Goal: Task Accomplishment & Management: Use online tool/utility

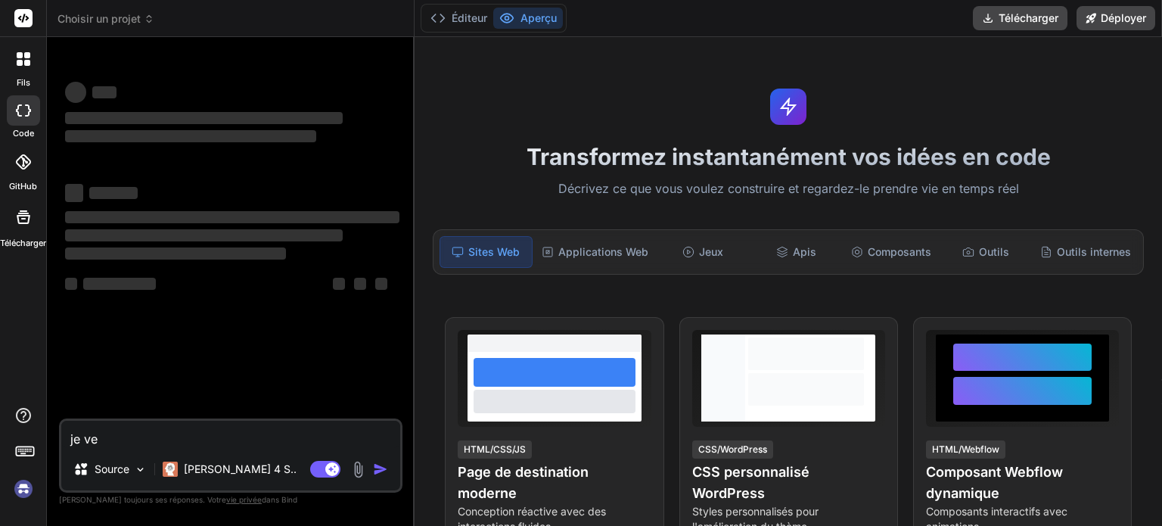
type textarea "je veu"
type textarea "x"
type textarea "je veux"
type textarea "x"
type textarea "je veux"
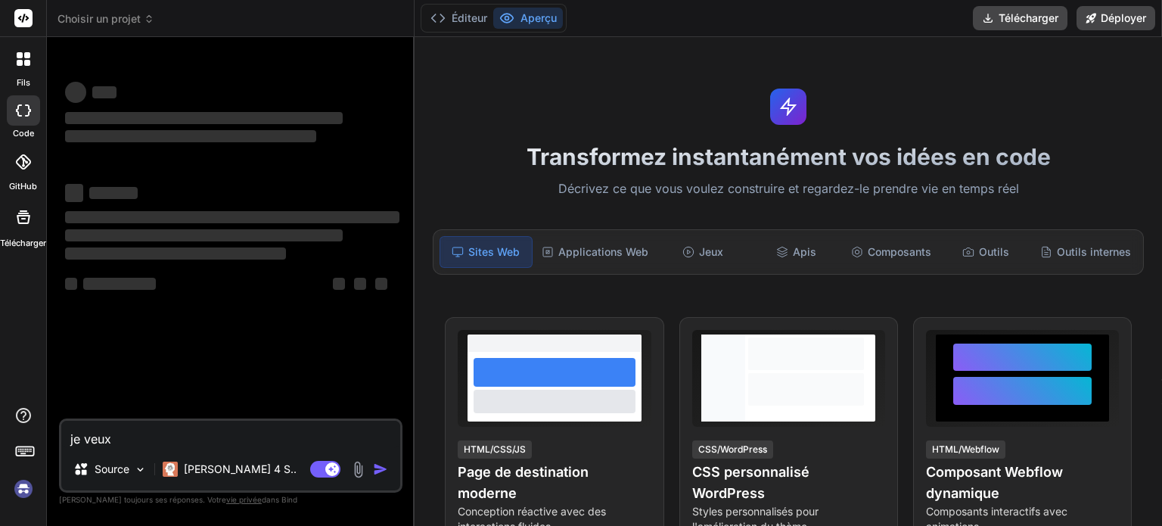
type textarea "x"
type textarea "je veux c"
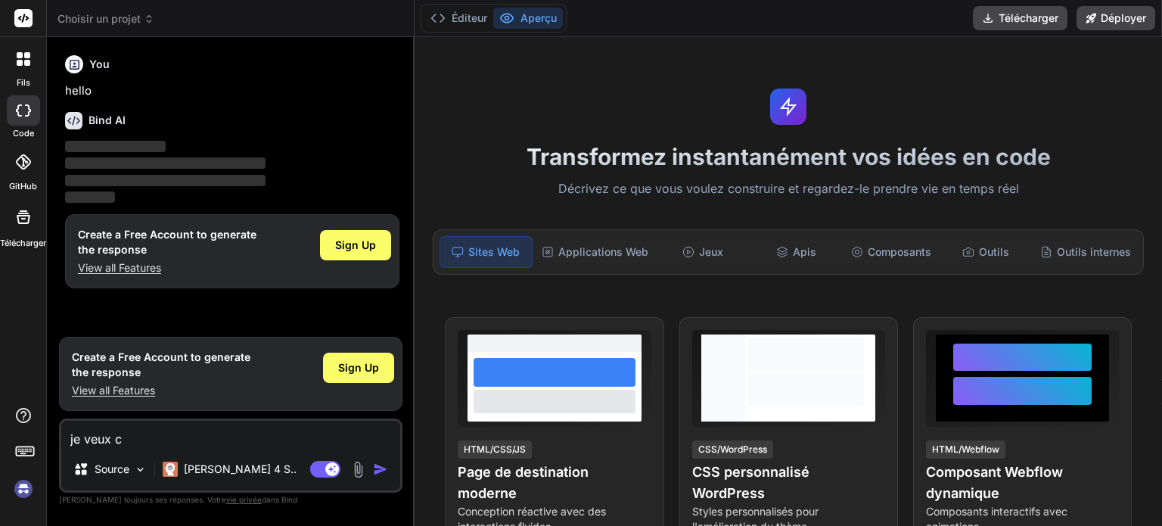
type textarea "x"
type textarea "je veux cr"
type textarea "x"
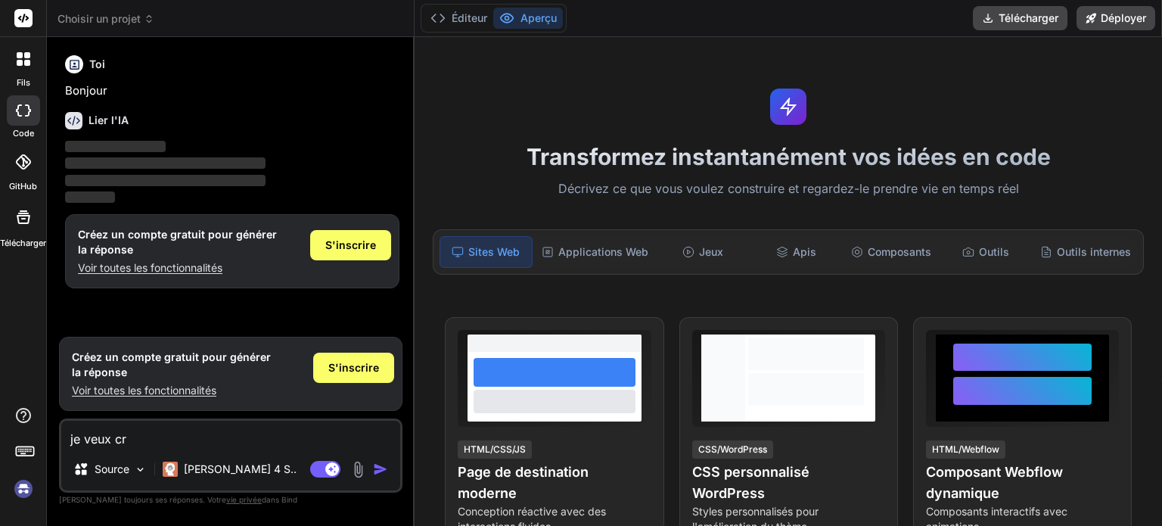
type textarea "je veux cré"
type textarea "x"
type textarea "je veux crér"
type textarea "x"
type textarea "je veux crér"
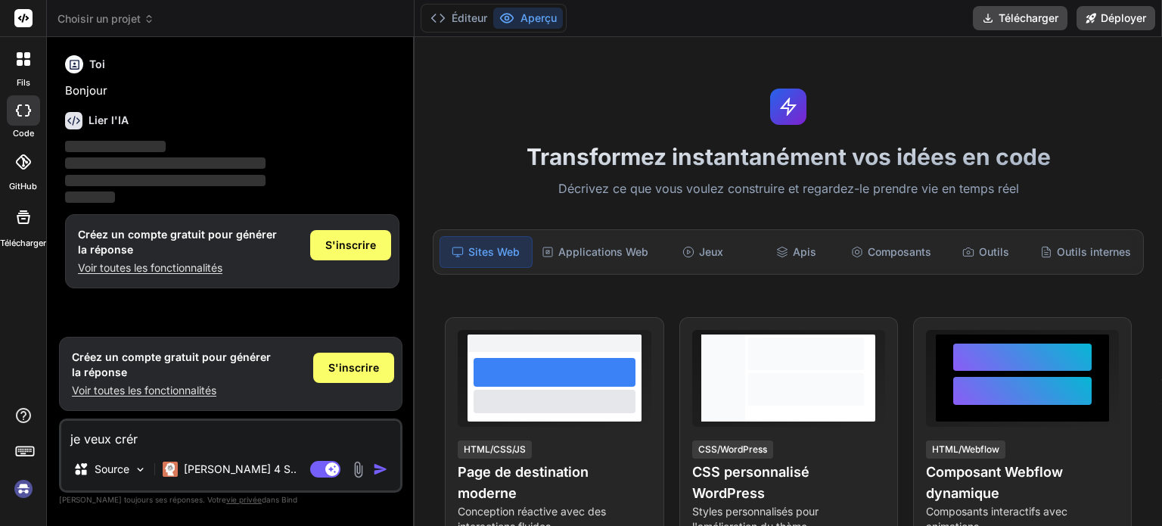
type textarea "x"
type textarea "je veux crér m"
type textarea "x"
type textarea "je veux crér mo"
type textarea "x"
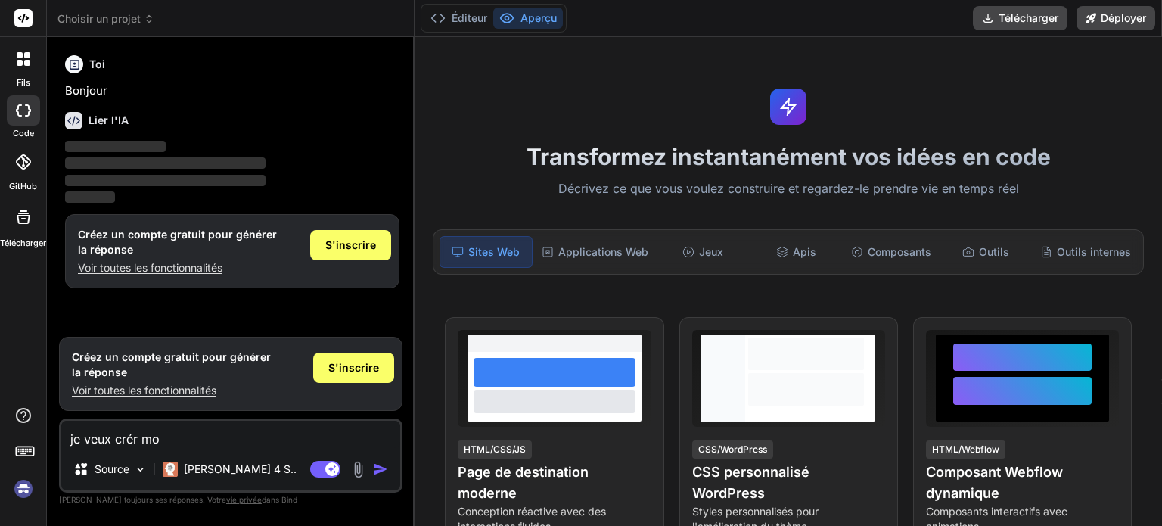
type textarea "je veux crér mon"
type textarea "x"
type textarea "je veux crér mon"
type textarea "x"
type textarea "je veux crér mon p"
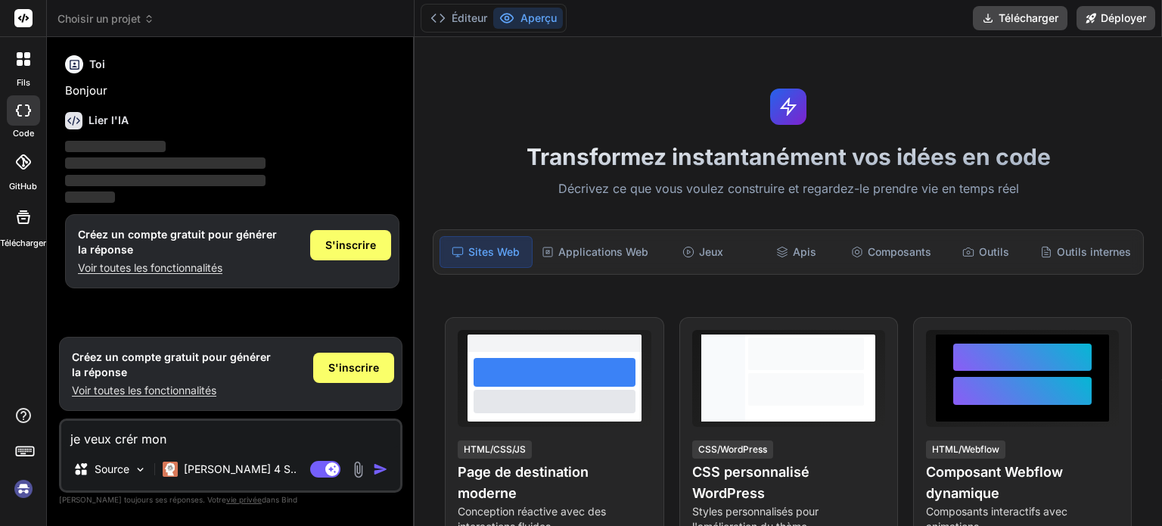
type textarea "x"
type textarea "je veux crér mon po"
type textarea "x"
type textarea "je veux crér mon por"
type textarea "x"
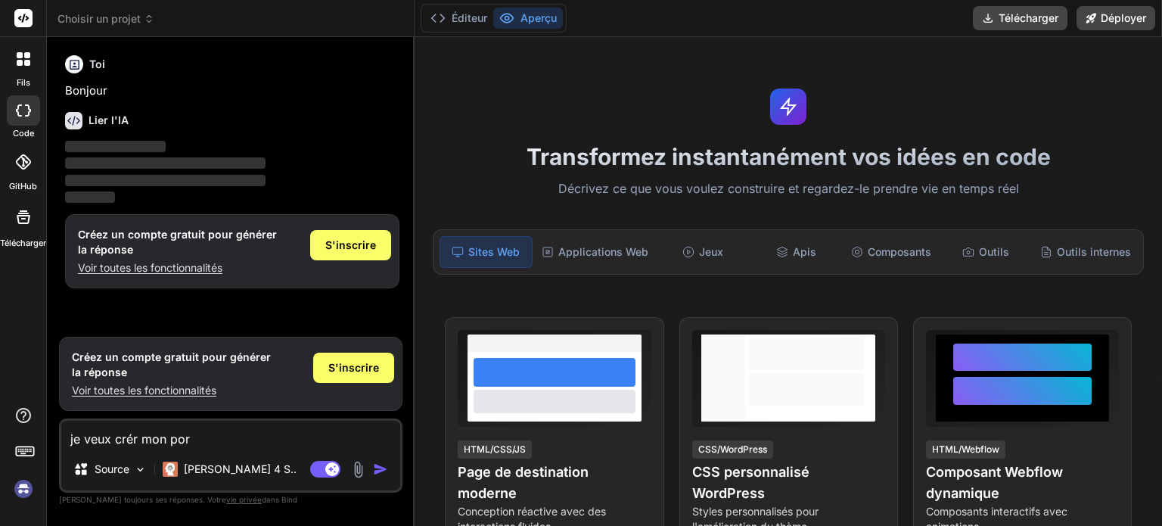
type textarea "je veux crér mon port"
type textarea "x"
type textarea "je veux crér mon portf"
type textarea "x"
type textarea "je veux crér mon portfo"
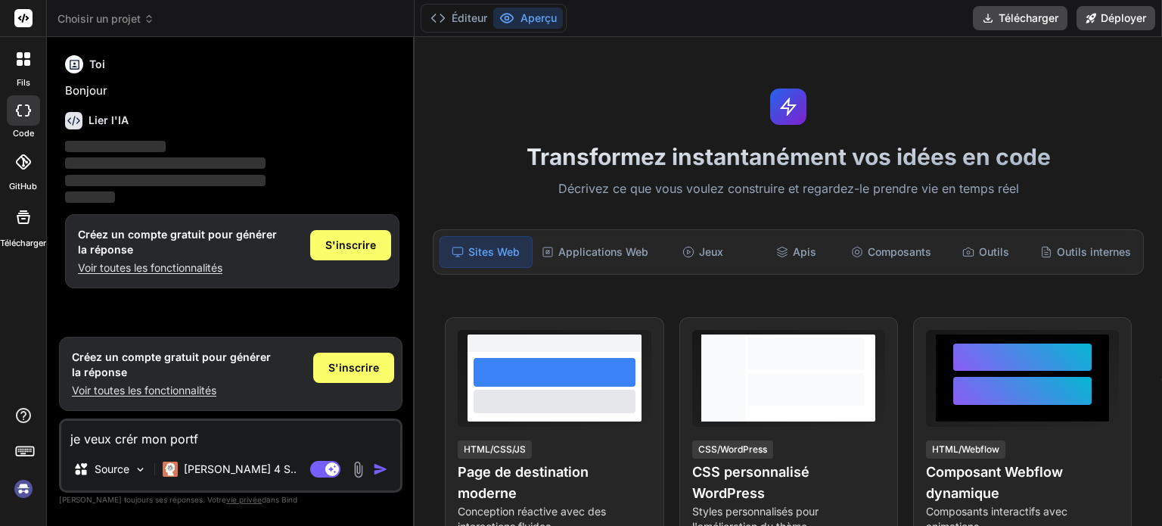
type textarea "x"
type textarea "je veux crér mon portfol"
type textarea "x"
type textarea "je veux crér mon portfoli"
type textarea "x"
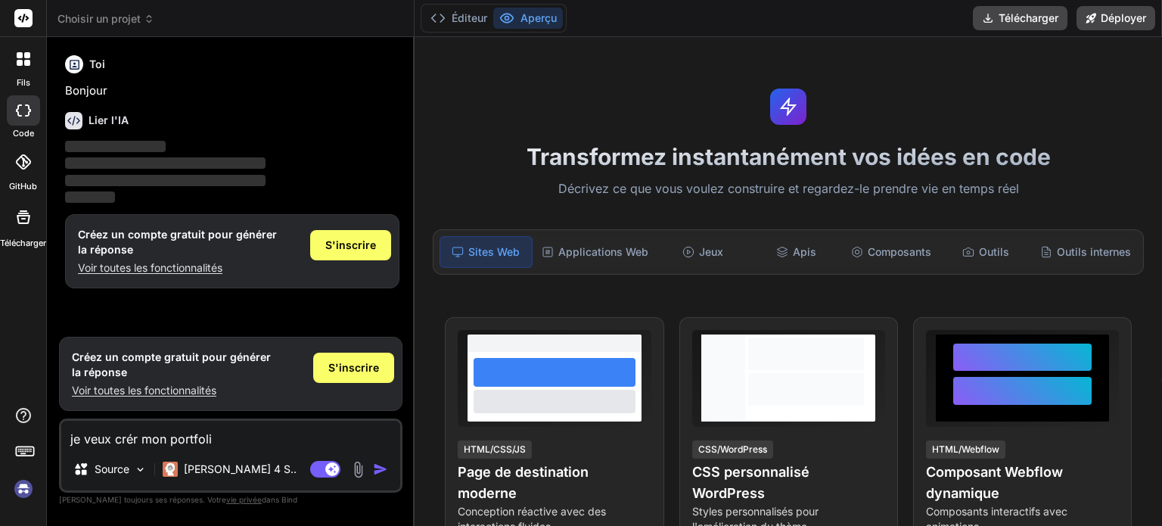
type textarea "je veux crér mon portfolio"
type textarea "x"
click at [265, 434] on textarea "je veux crér mon portfolio" at bounding box center [230, 434] width 339 height 27
type textarea "je veux crér mon portfolio"
click at [85, 14] on font "Choisir un projet" at bounding box center [98, 18] width 83 height 13
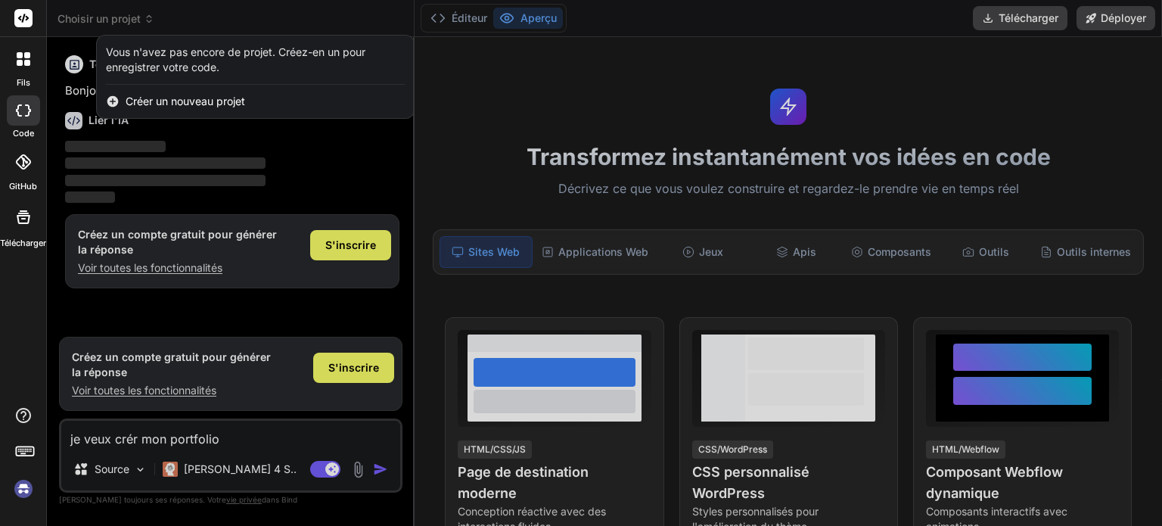
click at [244, 447] on div at bounding box center [581, 263] width 1162 height 526
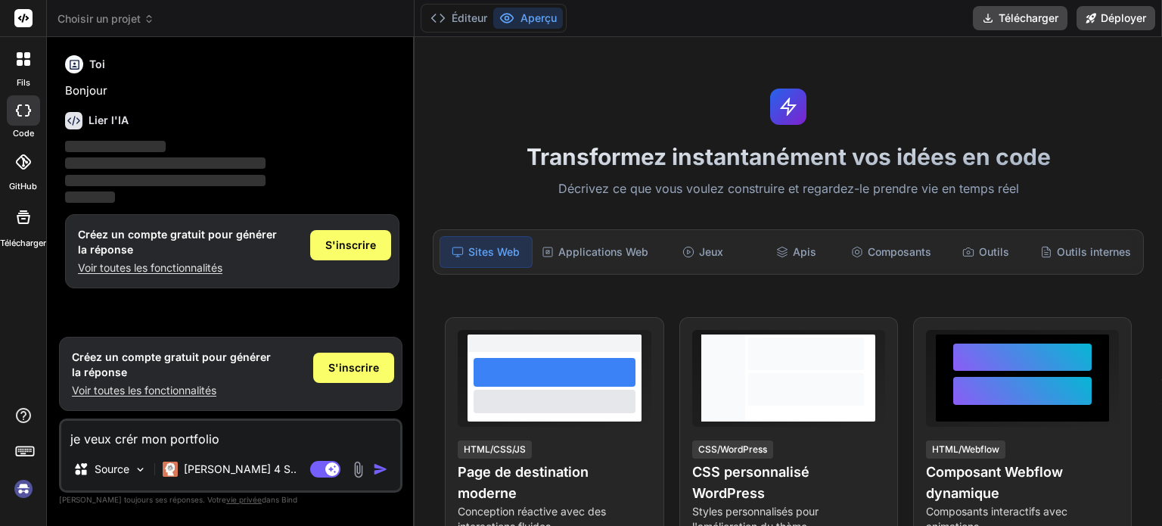
click at [238, 441] on textarea "je veux crér mon portfolio" at bounding box center [230, 434] width 339 height 27
click at [375, 468] on img "button" at bounding box center [380, 468] width 15 height 15
click at [24, 489] on img at bounding box center [24, 489] width 26 height 26
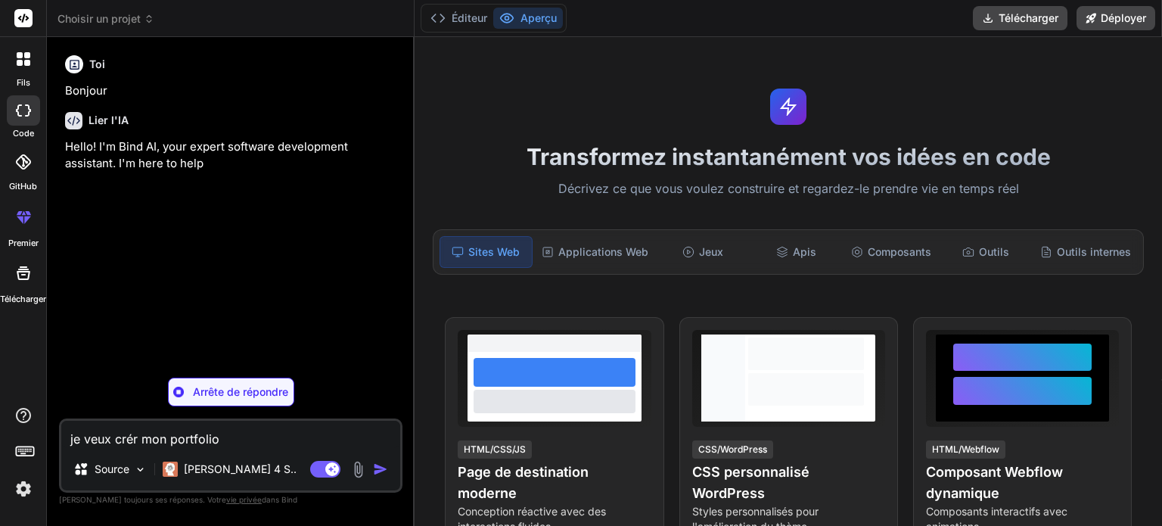
click at [250, 438] on textarea "je veux crér mon portfolio" at bounding box center [230, 434] width 339 height 27
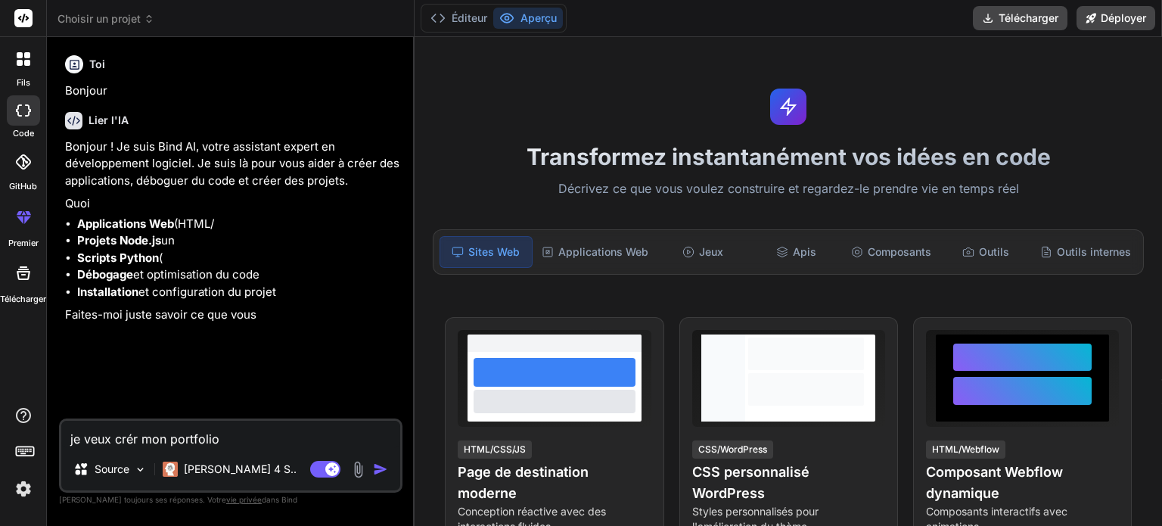
click at [277, 432] on textarea "je veux crér mon portfolio" at bounding box center [230, 434] width 339 height 27
type textarea "x"
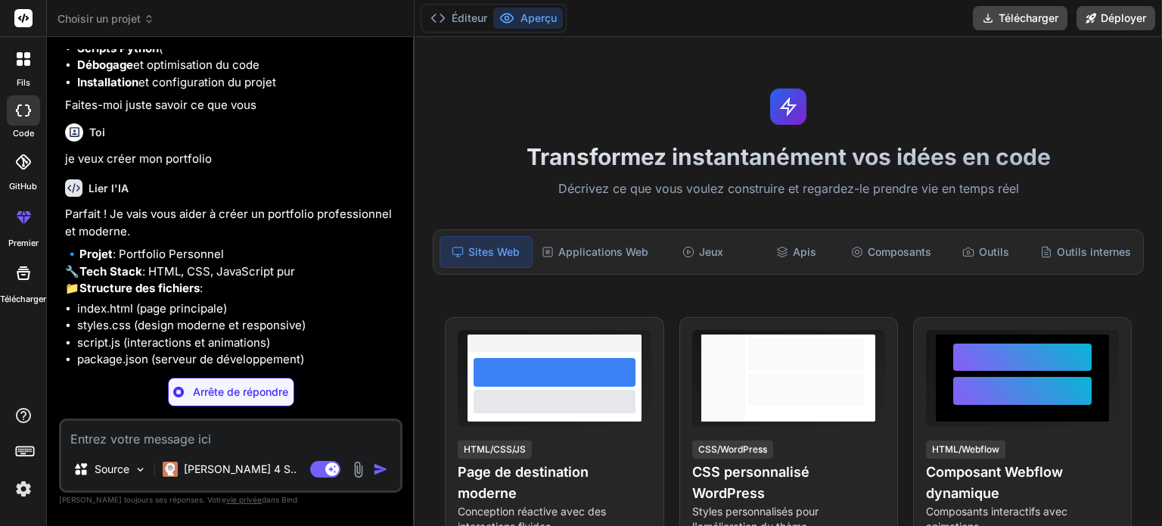
scroll to position [213, 0]
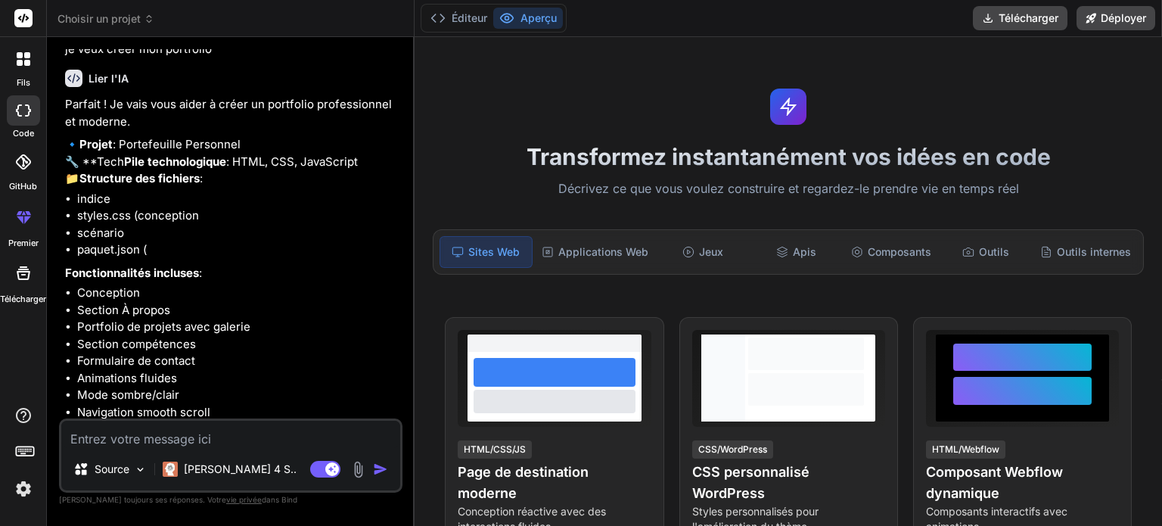
type textarea "x"
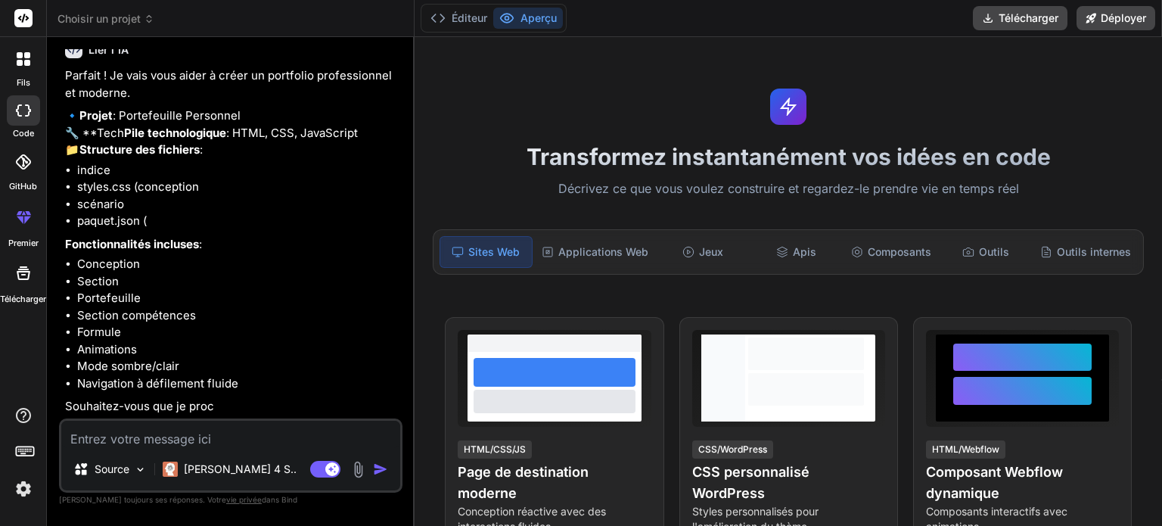
scroll to position [381, 0]
click at [458, 24] on font "Éditeur" at bounding box center [470, 17] width 36 height 13
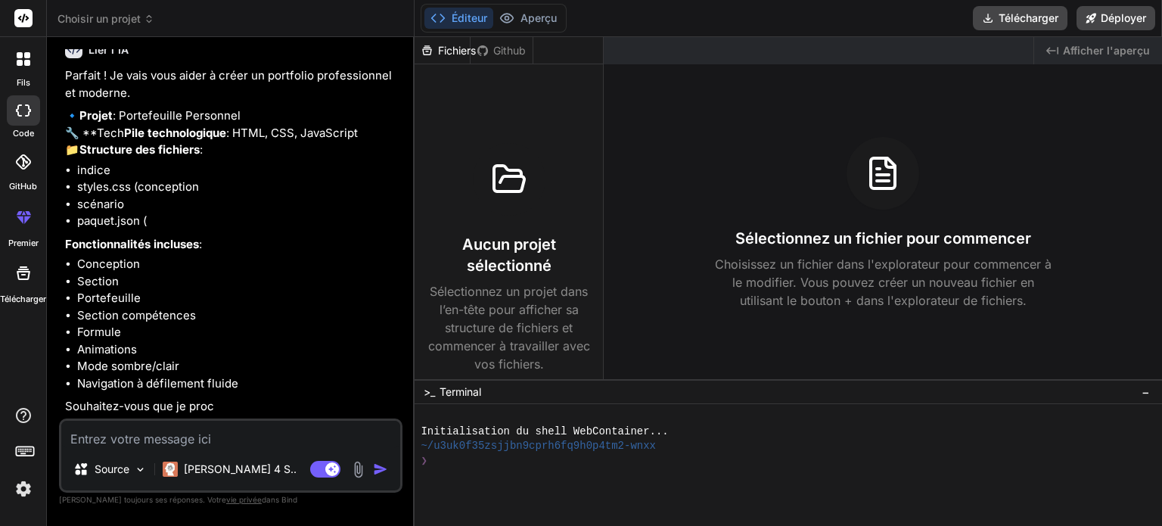
click at [169, 429] on textarea at bounding box center [230, 434] width 339 height 27
type textarea "o"
type textarea "x"
type textarea "ou"
type textarea "x"
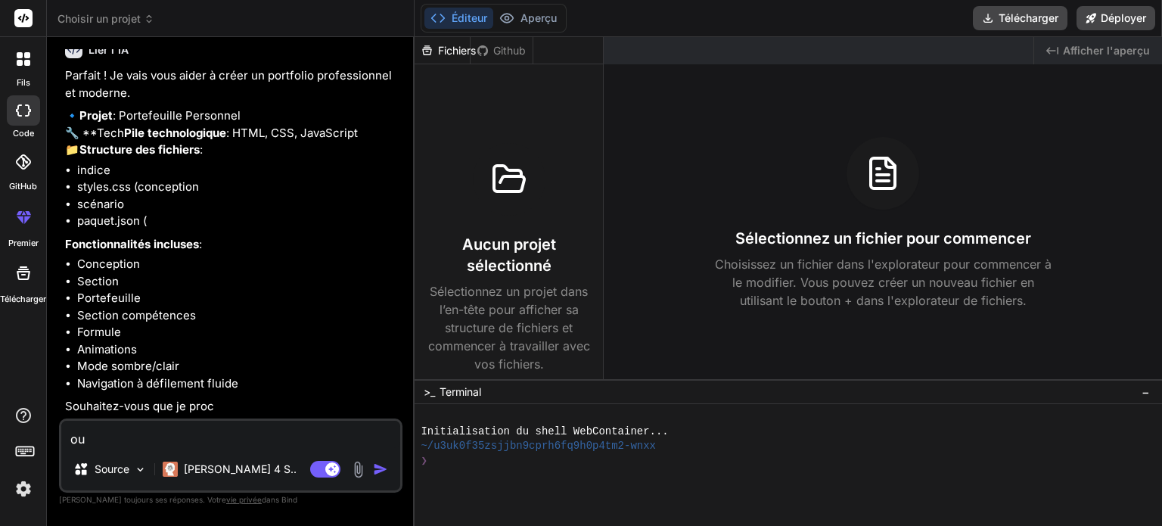
type textarea "oui"
type textarea "x"
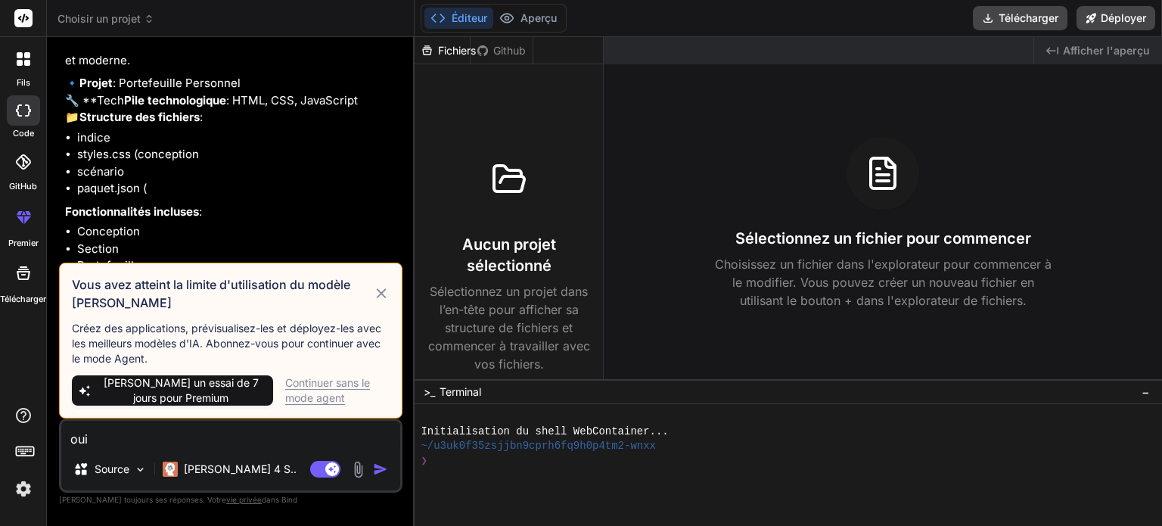
scroll to position [536, 0]
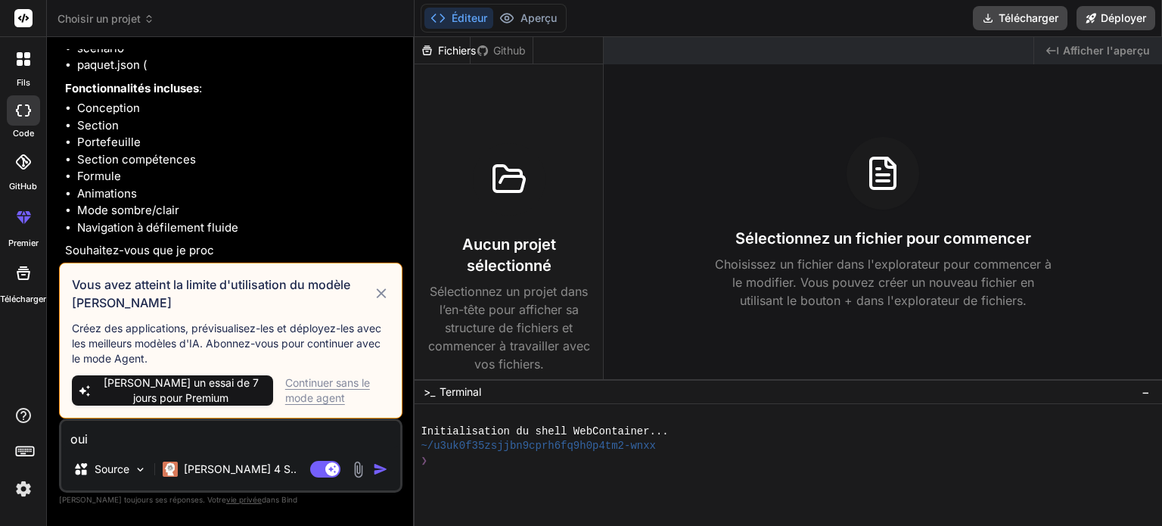
type textarea "oui"
click at [381, 293] on icon at bounding box center [381, 293] width 10 height 10
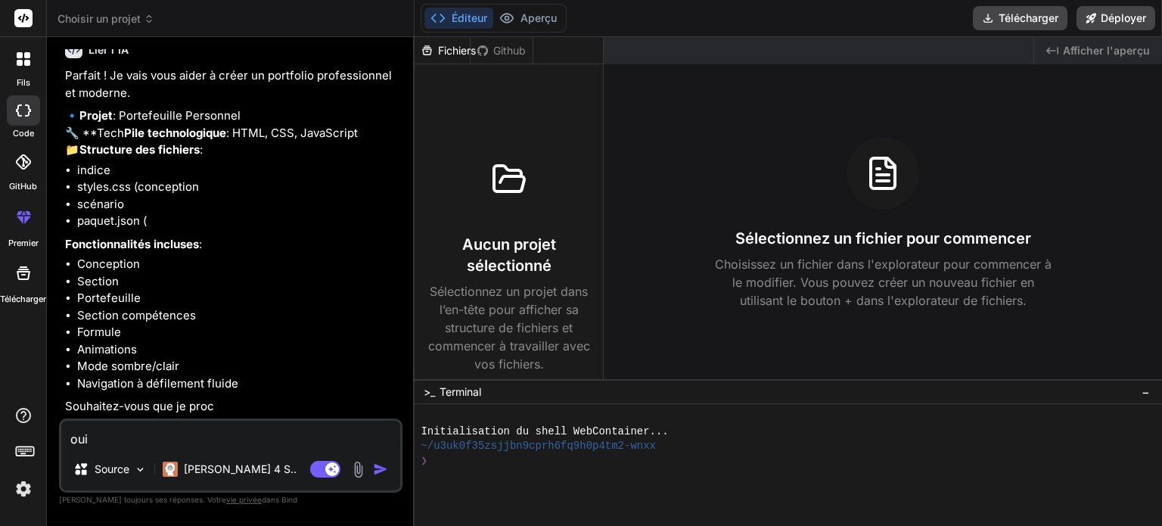
click at [197, 444] on textarea "oui" at bounding box center [230, 434] width 339 height 27
type textarea "x"
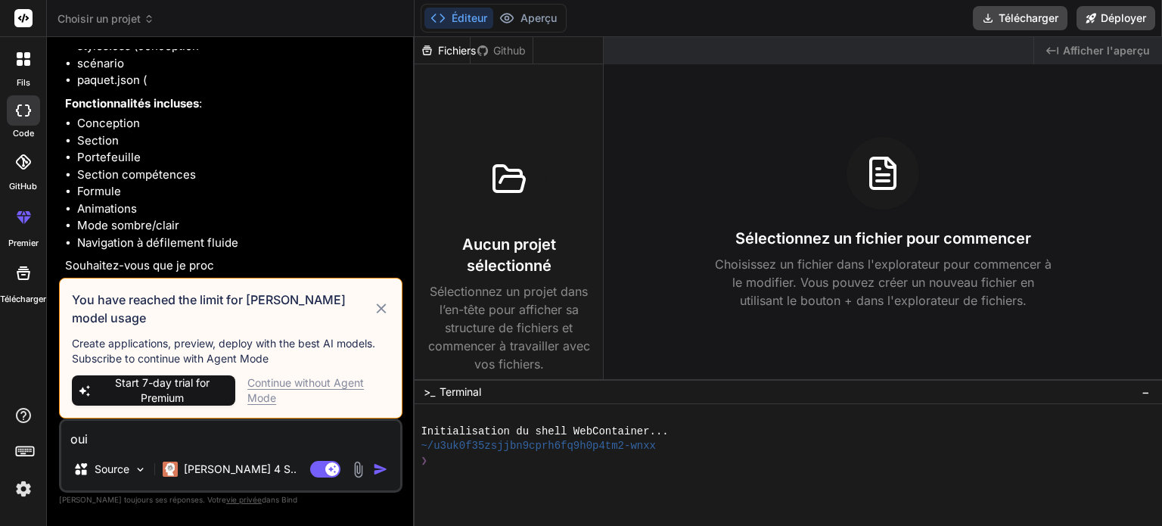
scroll to position [536, 0]
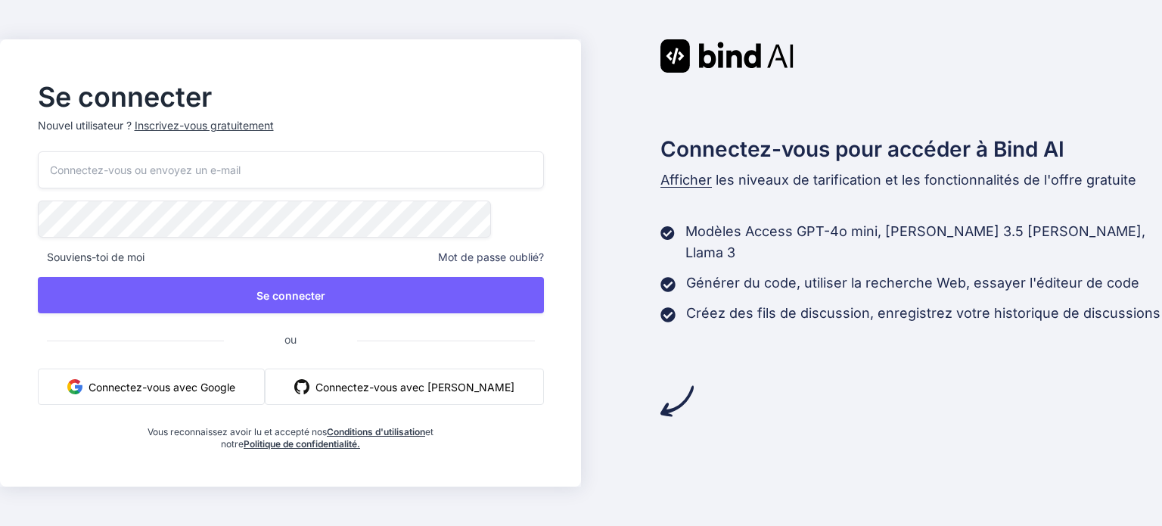
click at [206, 386] on font "Connectez-vous avec Google" at bounding box center [162, 387] width 147 height 13
